Goal: Navigation & Orientation: Find specific page/section

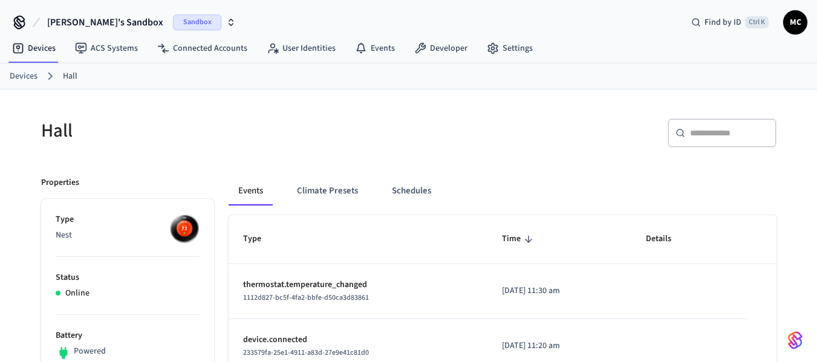
click at [125, 27] on span "[PERSON_NAME]'s Sandbox" at bounding box center [105, 22] width 116 height 15
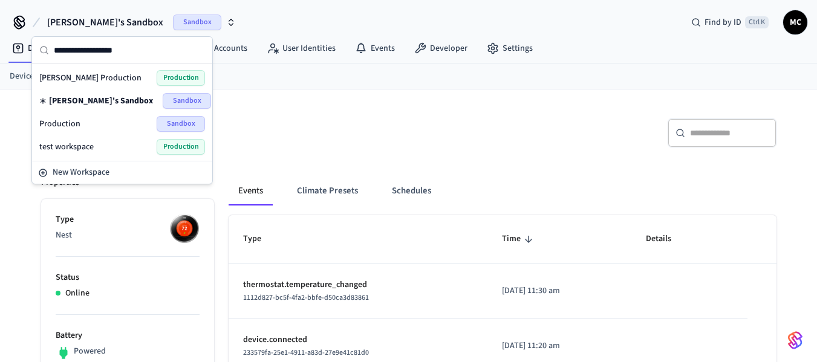
click at [115, 76] on div "[PERSON_NAME] Production Production" at bounding box center [122, 78] width 166 height 16
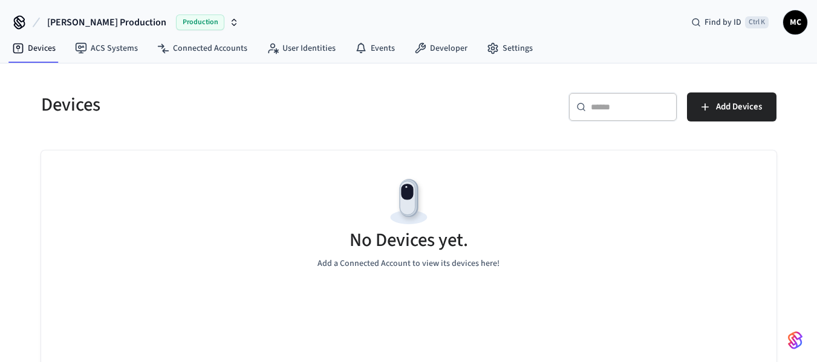
click at [176, 16] on span "Production" at bounding box center [200, 23] width 48 height 16
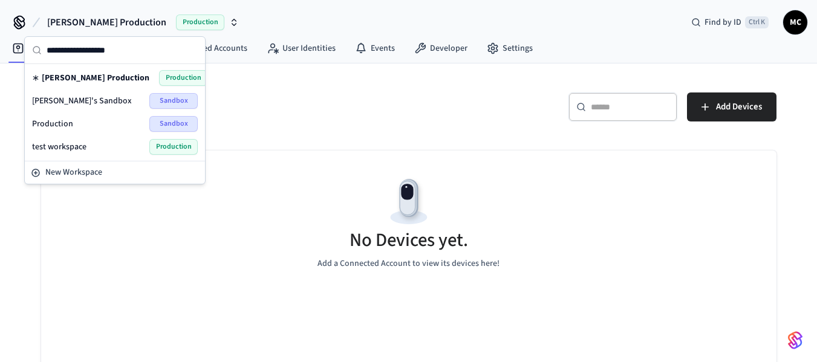
click at [68, 270] on div "No Devices yet. Add a Connected Account to view its devices here!" at bounding box center [408, 223] width 735 height 144
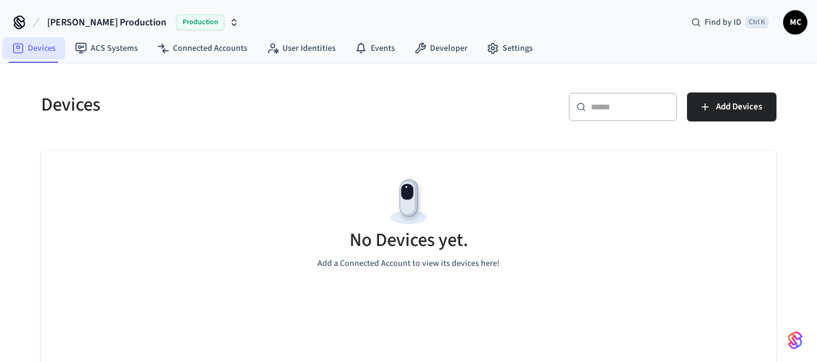
click at [11, 51] on link "Devices" at bounding box center [33, 48] width 63 height 22
click at [48, 54] on link "Devices" at bounding box center [33, 48] width 63 height 22
click at [47, 52] on link "Devices" at bounding box center [33, 48] width 63 height 22
click at [176, 26] on span "Production" at bounding box center [200, 23] width 48 height 16
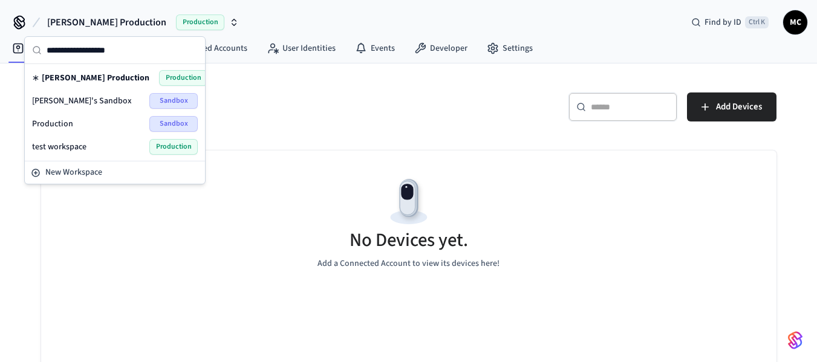
click at [415, 141] on div "Devices ​ ​ Add Devices No Devices yet. Add a Connected Account to view its dev…" at bounding box center [408, 241] width 755 height 326
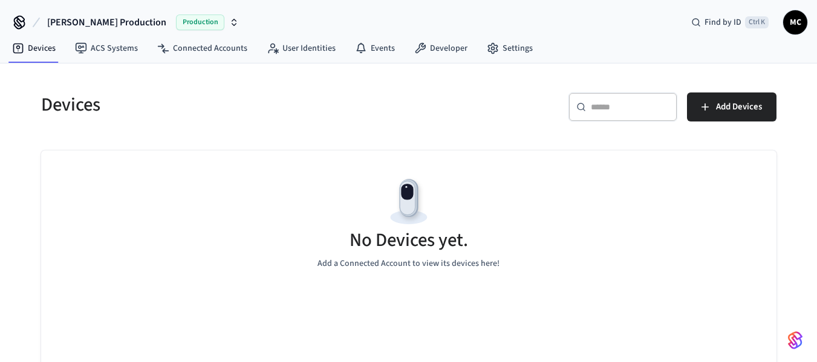
click at [808, 25] on div "[PERSON_NAME] Production Production Find by ID Ctrl K MC" at bounding box center [408, 17] width 817 height 35
click at [800, 26] on span "MC" at bounding box center [795, 22] width 22 height 22
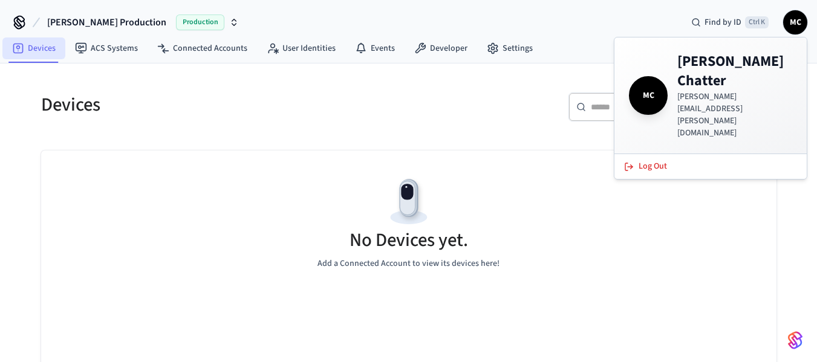
click at [57, 58] on link "Devices" at bounding box center [33, 48] width 63 height 22
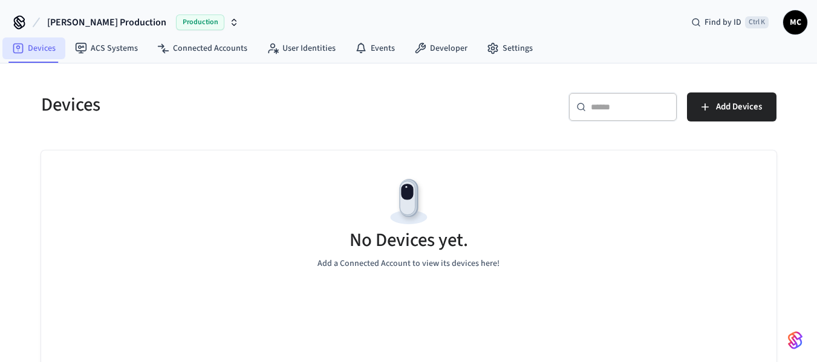
click at [41, 55] on link "Devices" at bounding box center [33, 48] width 63 height 22
click at [41, 50] on link "Devices" at bounding box center [33, 48] width 63 height 22
click at [13, 20] on icon at bounding box center [19, 22] width 19 height 19
click at [49, 20] on span "[PERSON_NAME] Production" at bounding box center [106, 22] width 119 height 15
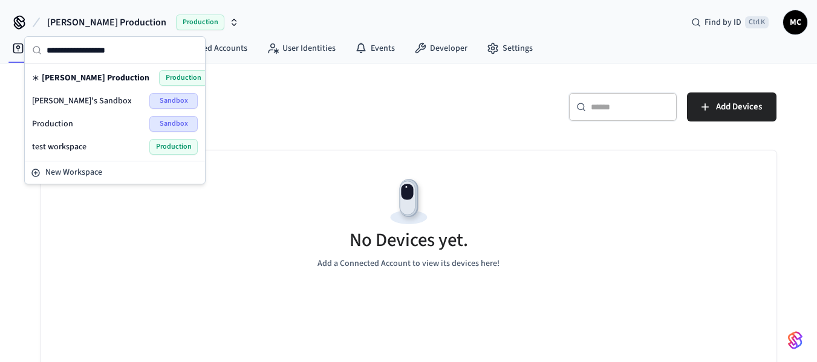
click at [86, 78] on span "[PERSON_NAME] Production" at bounding box center [96, 78] width 108 height 12
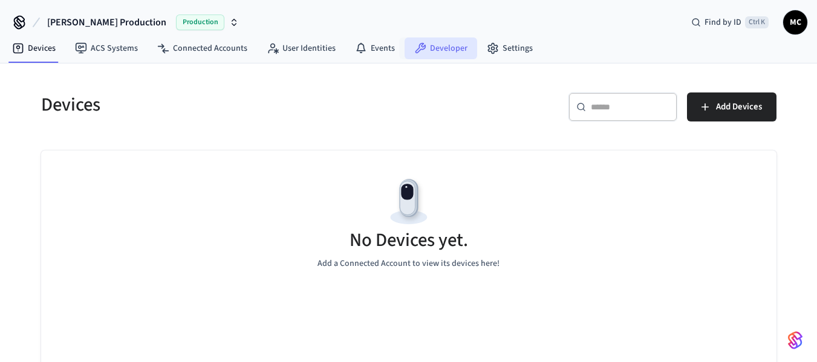
click at [411, 42] on link "Developer" at bounding box center [441, 48] width 73 height 22
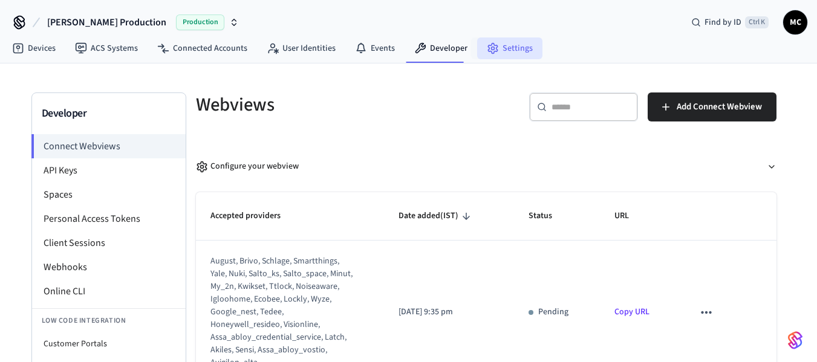
click at [509, 42] on link "Settings" at bounding box center [509, 48] width 65 height 22
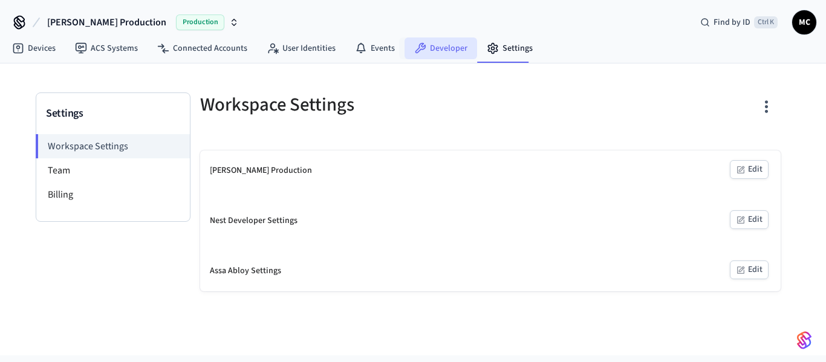
click at [443, 48] on link "Developer" at bounding box center [441, 48] width 73 height 22
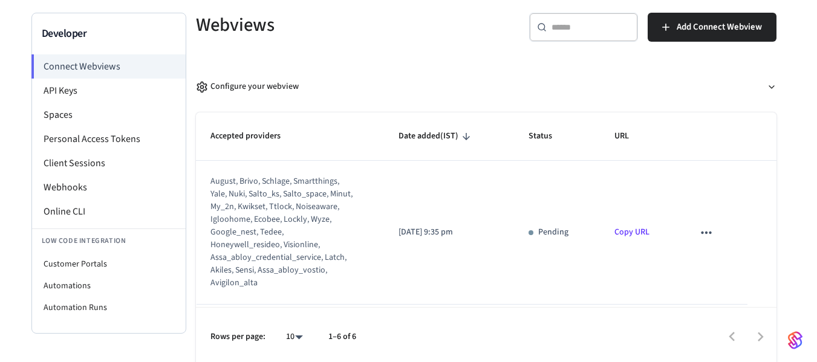
scroll to position [83, 0]
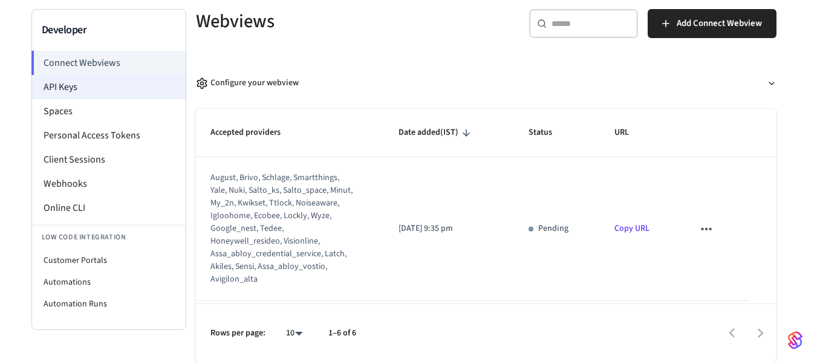
click at [98, 96] on li "API Keys" at bounding box center [109, 87] width 154 height 24
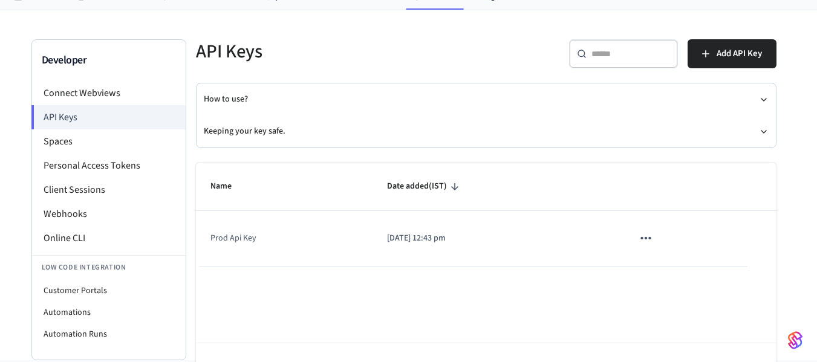
scroll to position [32, 0]
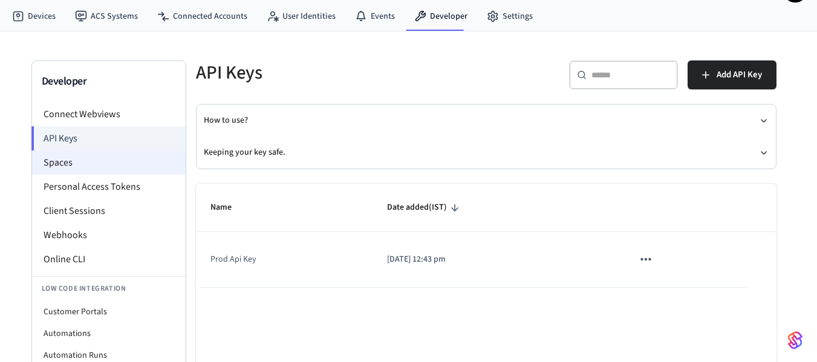
click at [100, 161] on li "Spaces" at bounding box center [109, 163] width 154 height 24
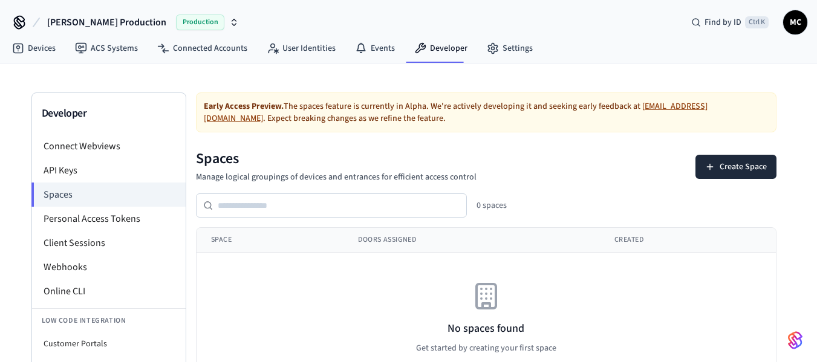
click at [176, 16] on span "Production" at bounding box center [200, 23] width 48 height 16
